Goal: Ask a question

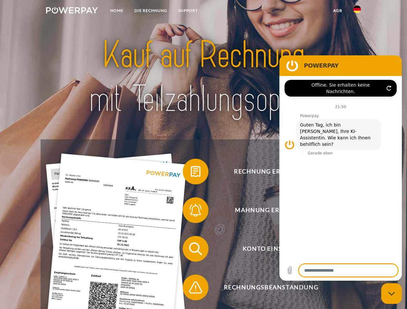
click at [72, 11] on img at bounding box center [72, 10] width 52 height 6
click at [357, 11] on img at bounding box center [357, 9] width 8 height 8
click at [337, 11] on link "agb" at bounding box center [337, 11] width 20 height 12
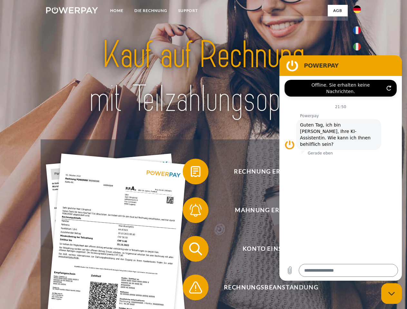
click at [191, 173] on span at bounding box center [186, 171] width 32 height 32
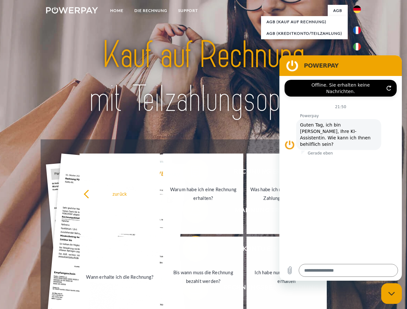
click at [160, 250] on link "Wann erhalte ich die Rechnung?" at bounding box center [120, 277] width 80 height 80
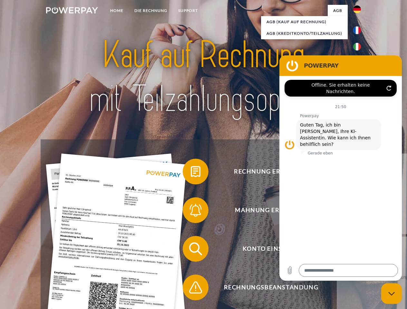
click at [191, 289] on span at bounding box center [186, 287] width 32 height 32
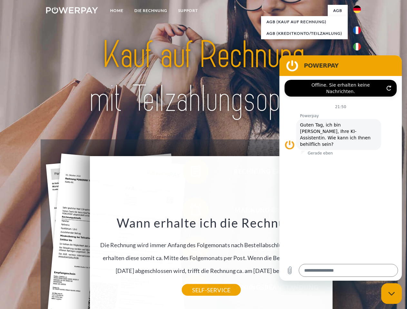
click at [391, 294] on icon "Messaging-Fenster schließen" at bounding box center [391, 294] width 7 height 4
type textarea "*"
